Goal: Find specific page/section: Find specific page/section

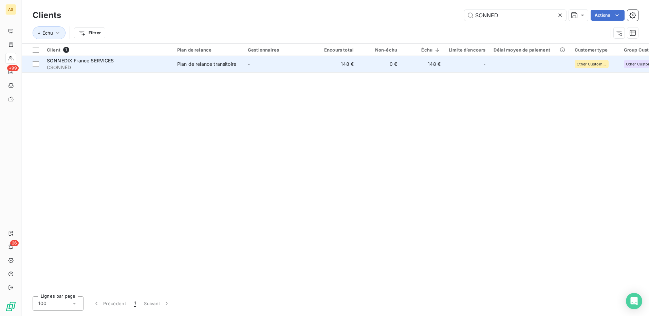
type input "SONNED"
click at [183, 62] on div "Plan de relance transitoire" at bounding box center [206, 64] width 59 height 7
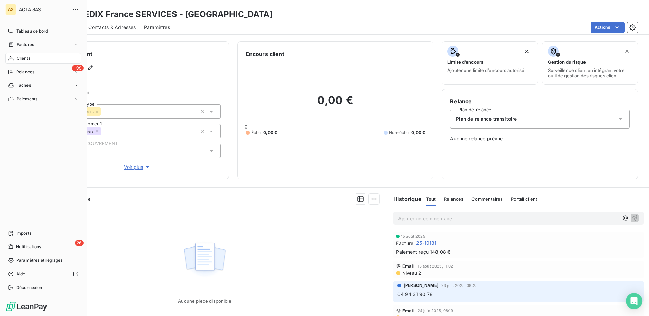
click at [25, 59] on span "Clients" at bounding box center [24, 58] width 14 height 6
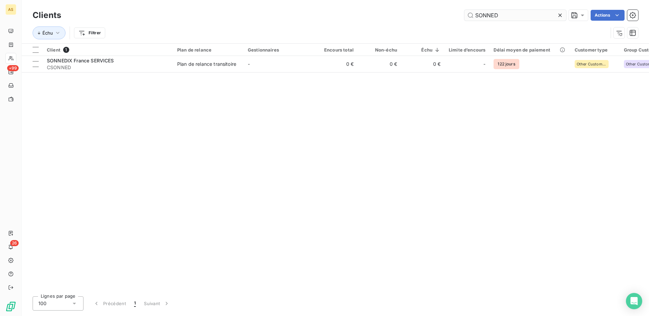
drag, startPoint x: 499, startPoint y: 15, endPoint x: 468, endPoint y: 17, distance: 31.0
click at [468, 17] on input "SONNED" at bounding box center [515, 15] width 102 height 11
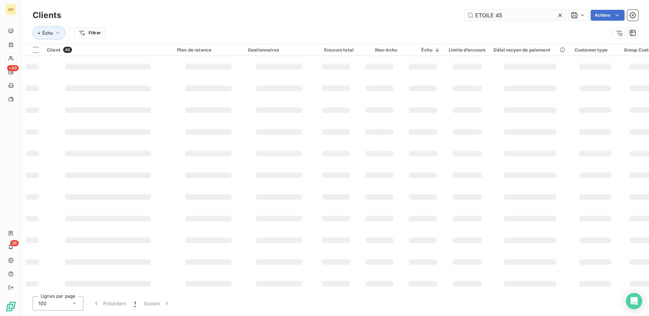
type input "ETOILE 45"
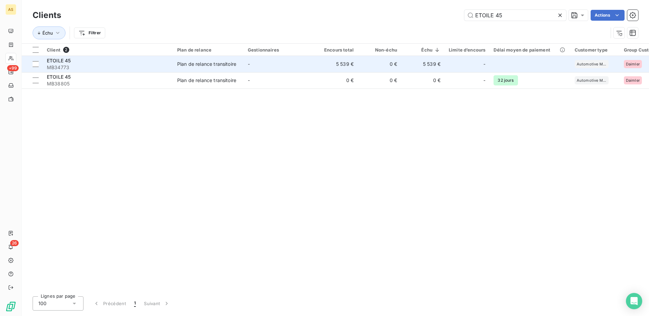
click at [194, 63] on div "Plan de relance transitoire" at bounding box center [206, 64] width 59 height 7
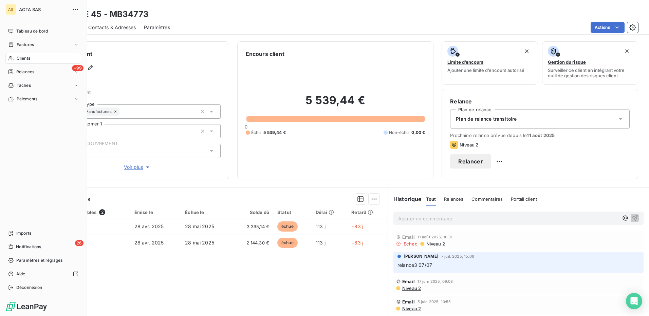
click at [21, 59] on span "Clients" at bounding box center [24, 58] width 14 height 6
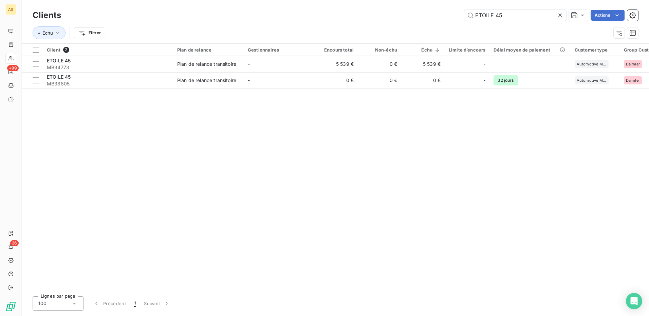
drag, startPoint x: 504, startPoint y: 20, endPoint x: 443, endPoint y: 16, distance: 60.9
click at [443, 16] on div "ETOILE 45 Actions" at bounding box center [353, 15] width 569 height 11
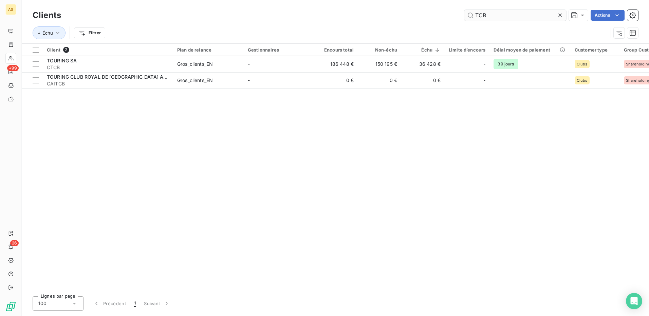
drag, startPoint x: 490, startPoint y: 16, endPoint x: 474, endPoint y: 14, distance: 16.8
click at [474, 14] on input "TCB" at bounding box center [515, 15] width 102 height 11
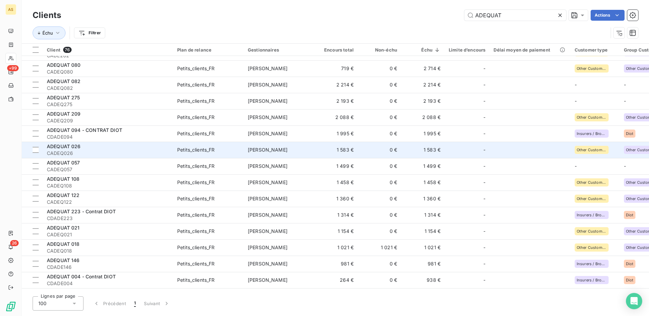
scroll to position [102, 0]
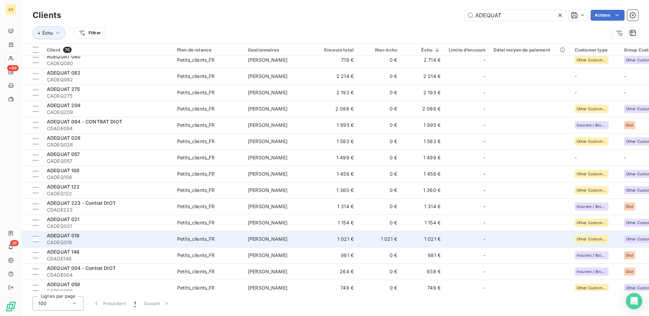
type input "ADEQUAT"
click at [251, 239] on span "[PERSON_NAME]" at bounding box center [268, 239] width 40 height 6
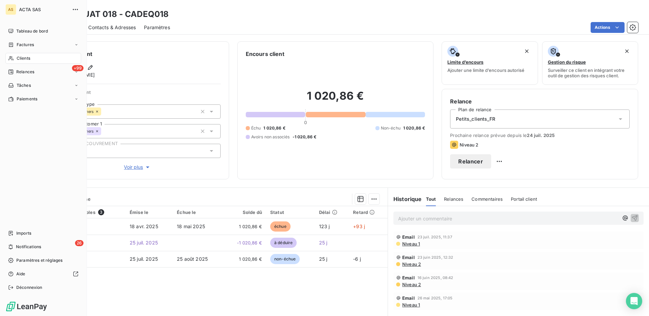
click at [21, 57] on span "Clients" at bounding box center [24, 58] width 14 height 6
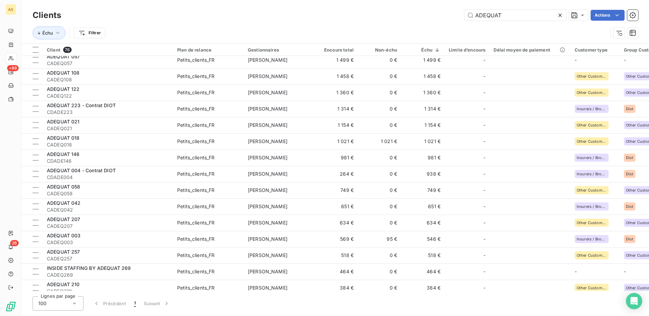
scroll to position [204, 0]
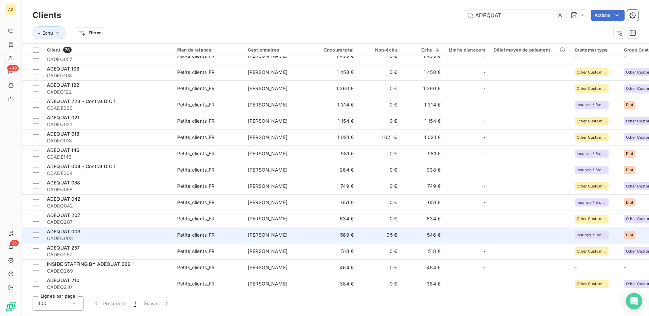
click at [283, 233] on span "[PERSON_NAME]" at bounding box center [268, 235] width 40 height 6
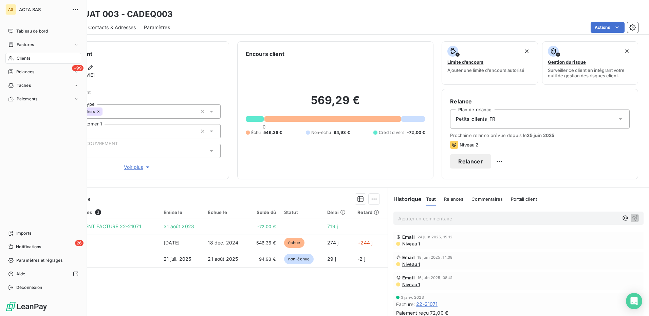
click at [19, 59] on span "Clients" at bounding box center [24, 58] width 14 height 6
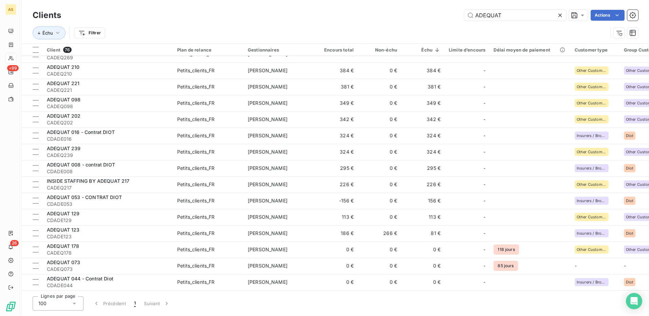
scroll to position [441, 0]
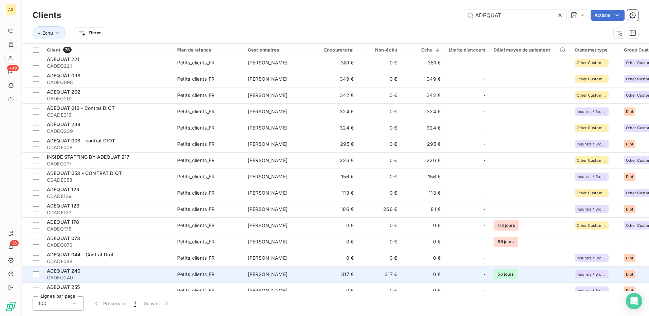
click at [278, 272] on span "[PERSON_NAME]" at bounding box center [268, 274] width 40 height 6
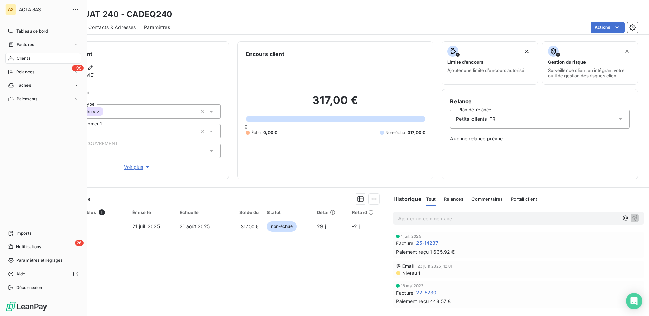
click at [19, 58] on span "Clients" at bounding box center [24, 58] width 14 height 6
